Goal: Navigation & Orientation: Find specific page/section

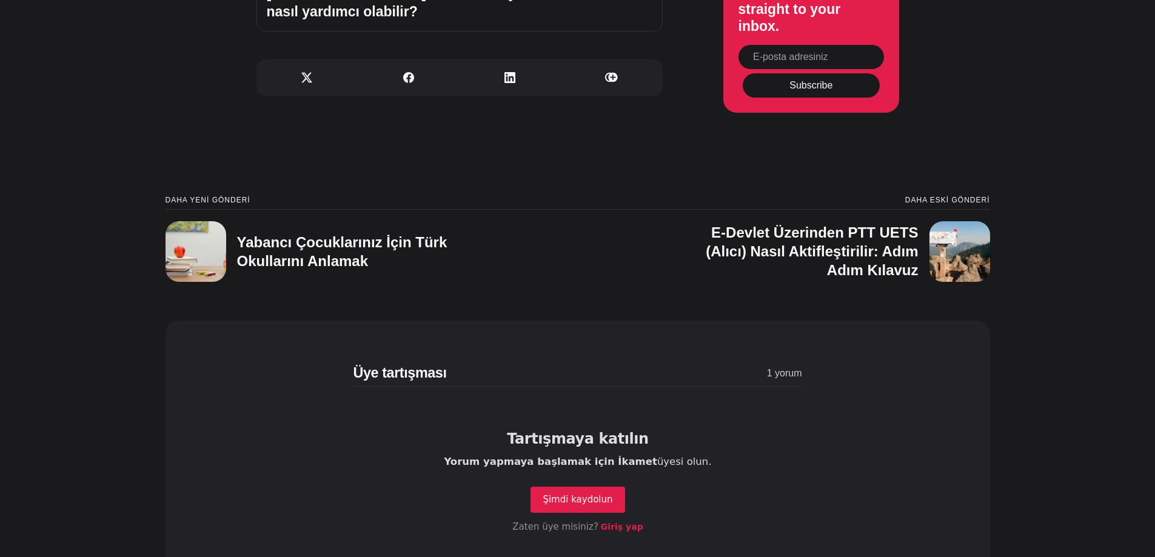
scroll to position [5637, 0]
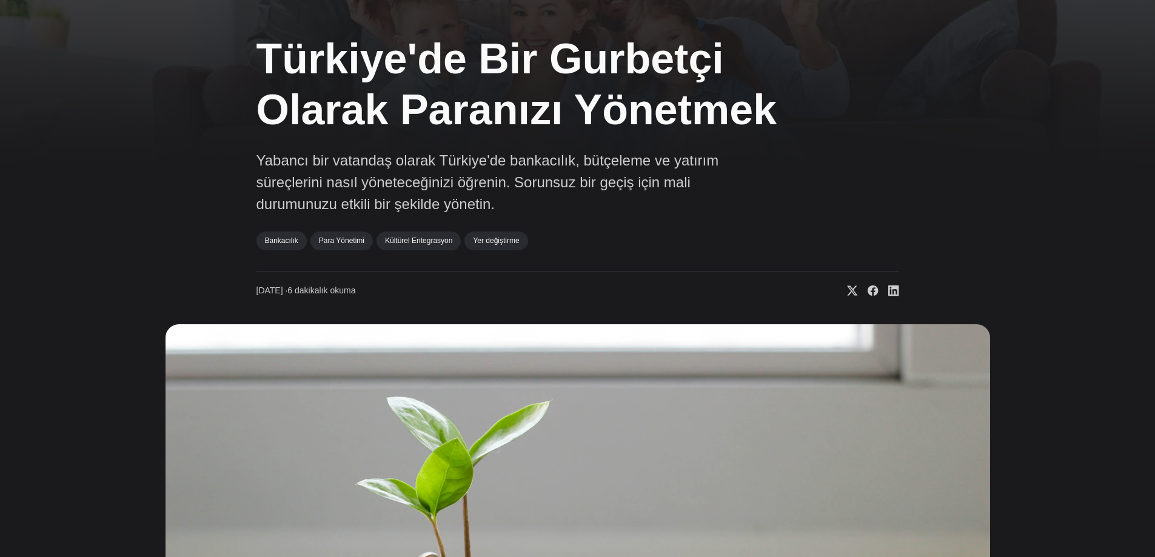
scroll to position [21, 0]
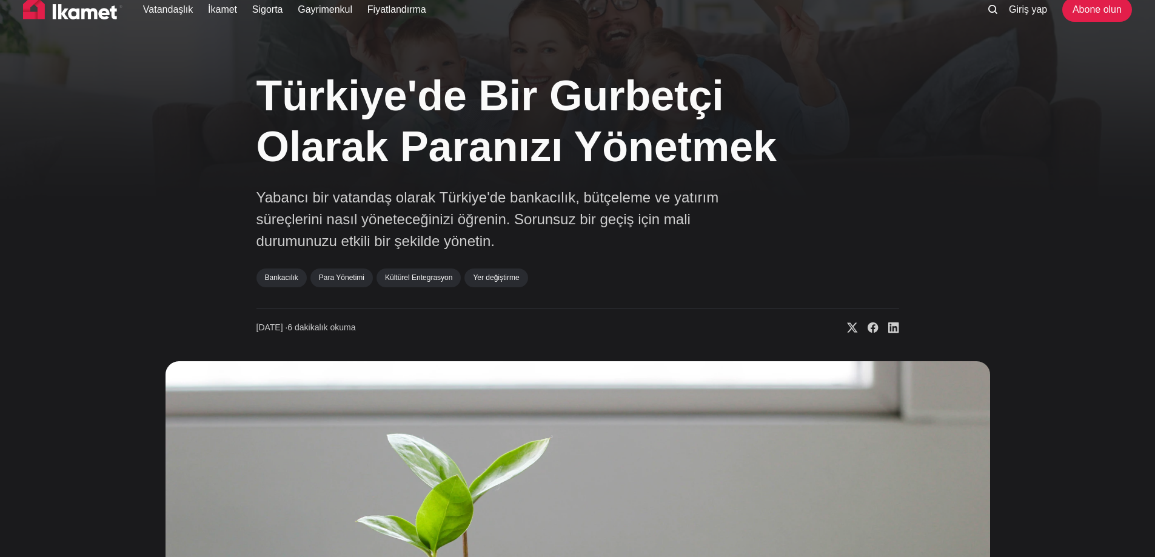
click at [96, 15] on img at bounding box center [72, 10] width 99 height 30
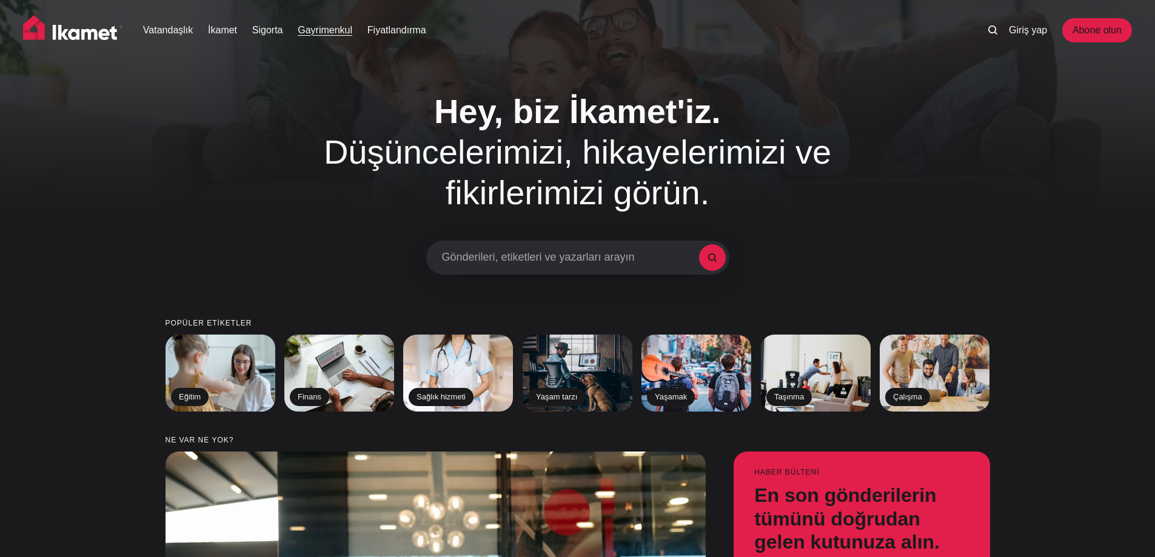
click at [339, 27] on font "Gayrimenkul" at bounding box center [325, 30] width 55 height 10
